Goal: Information Seeking & Learning: Learn about a topic

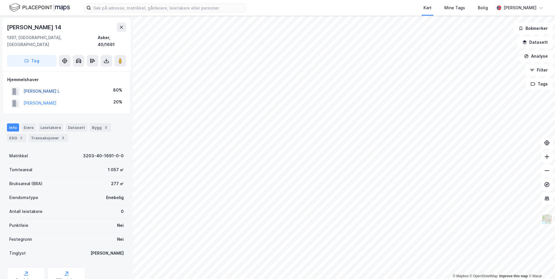
click at [0, 0] on button "[PERSON_NAME] L" at bounding box center [0, 0] width 0 height 0
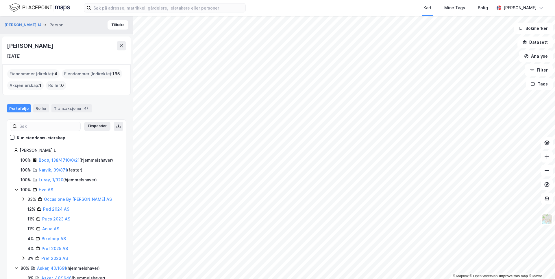
click at [17, 189] on icon at bounding box center [16, 189] width 5 height 5
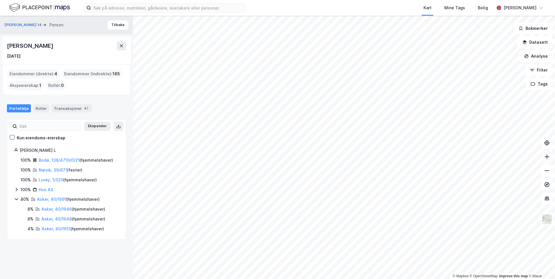
click at [543, 159] on button at bounding box center [548, 157] width 12 height 12
click at [545, 159] on icon at bounding box center [547, 157] width 6 height 6
click at [549, 158] on icon at bounding box center [547, 157] width 6 height 6
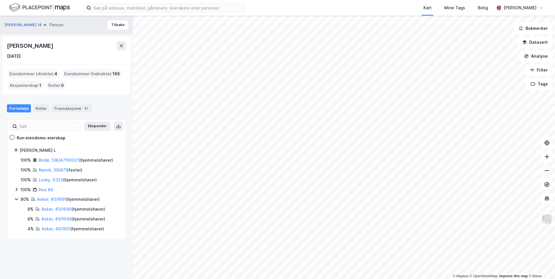
click at [551, 172] on button at bounding box center [548, 171] width 12 height 12
